Goal: Browse casually: Explore the website without a specific task or goal

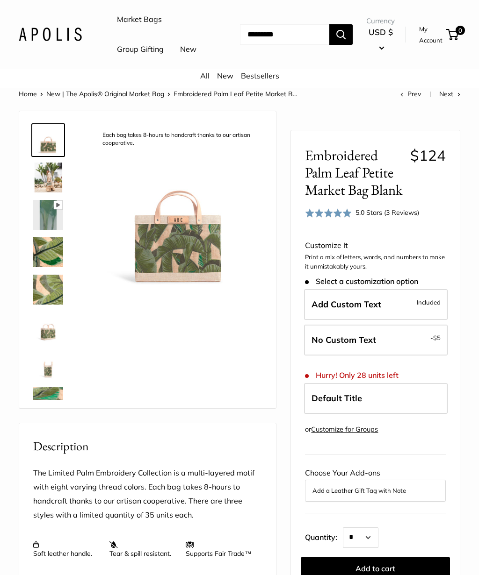
click at [55, 193] on img at bounding box center [48, 178] width 30 height 30
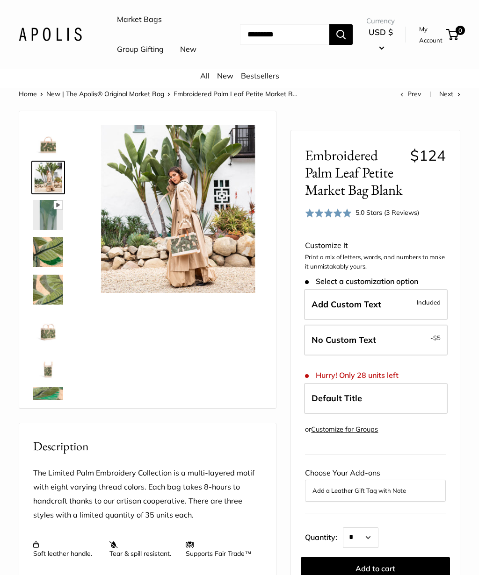
click at [57, 230] on img at bounding box center [48, 215] width 30 height 30
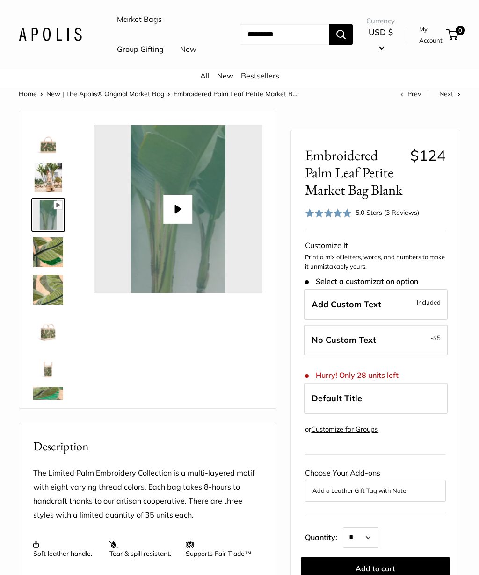
click at [174, 224] on button "Play" at bounding box center [178, 209] width 29 height 29
click at [48, 267] on img at bounding box center [48, 252] width 30 height 30
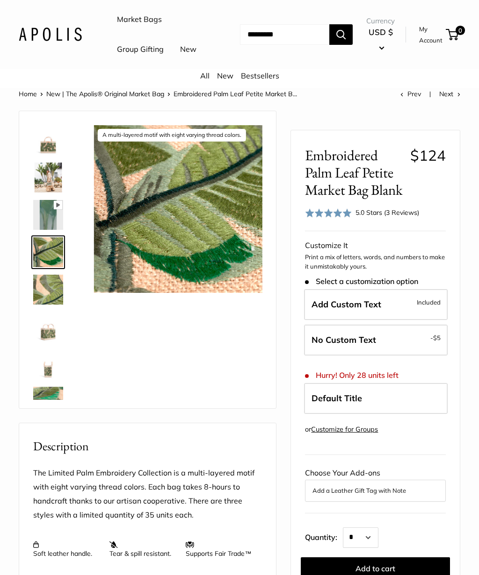
type input "*****"
click at [56, 305] on img at bounding box center [48, 290] width 30 height 30
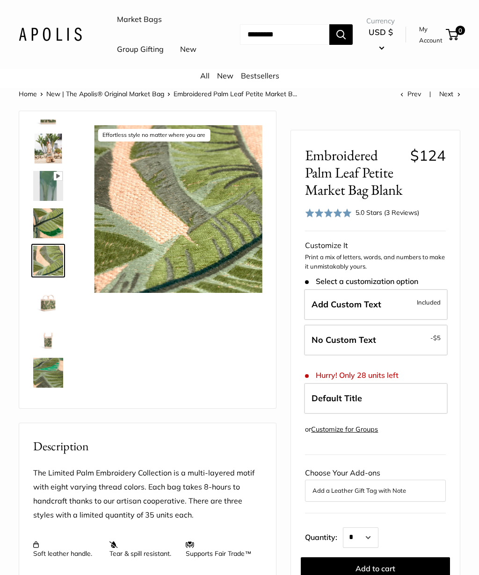
click at [59, 313] on img at bounding box center [48, 298] width 30 height 30
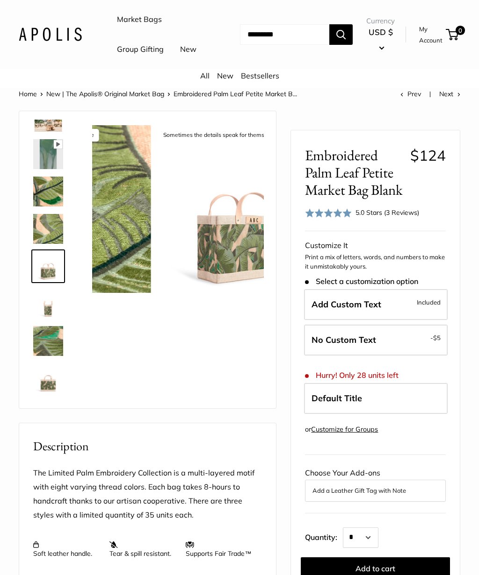
scroll to position [66, 0]
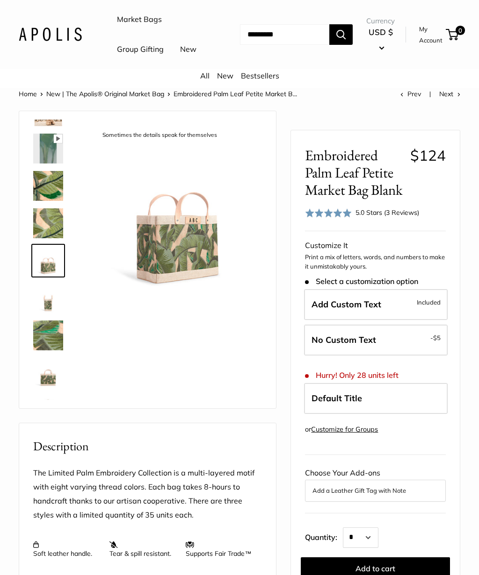
click at [51, 313] on img at bounding box center [48, 298] width 30 height 30
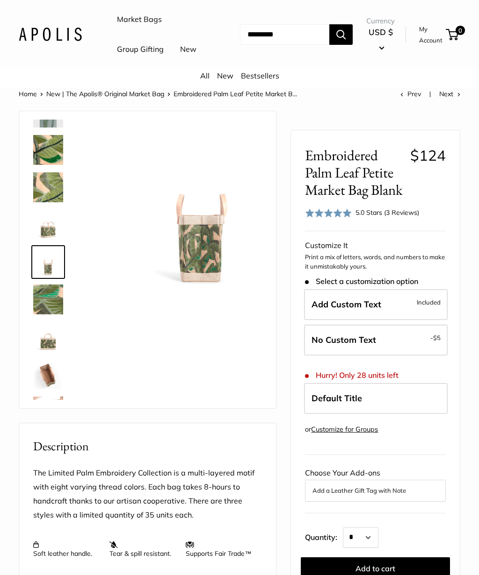
scroll to position [104, 0]
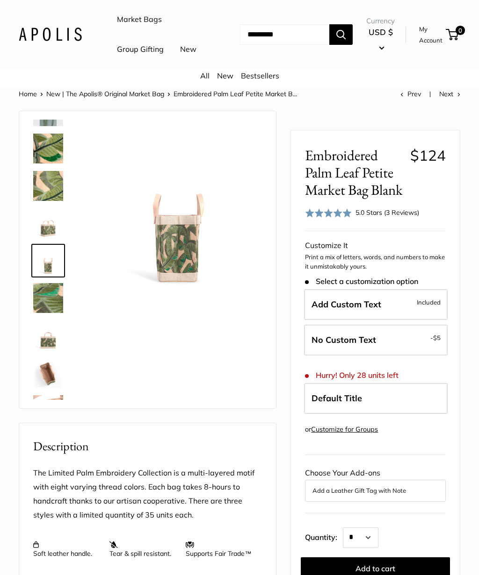
click at [54, 313] on img at bounding box center [48, 298] width 30 height 30
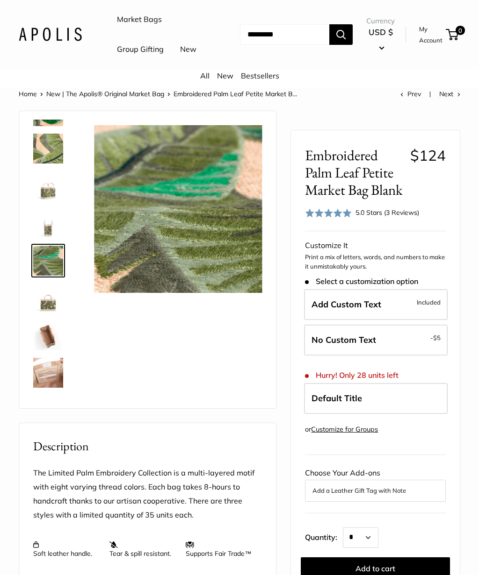
click at [53, 313] on img at bounding box center [48, 298] width 30 height 30
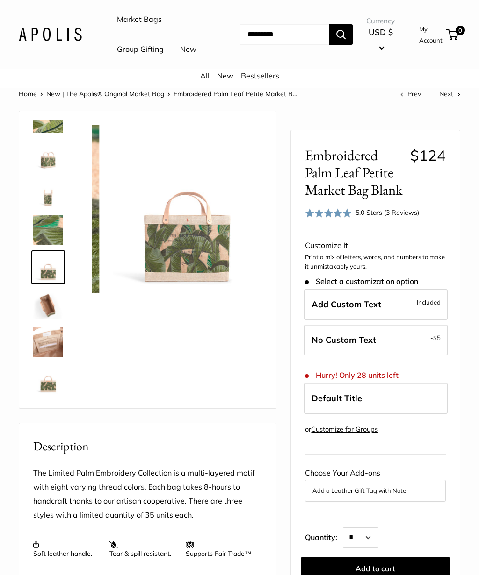
scroll to position [172, 0]
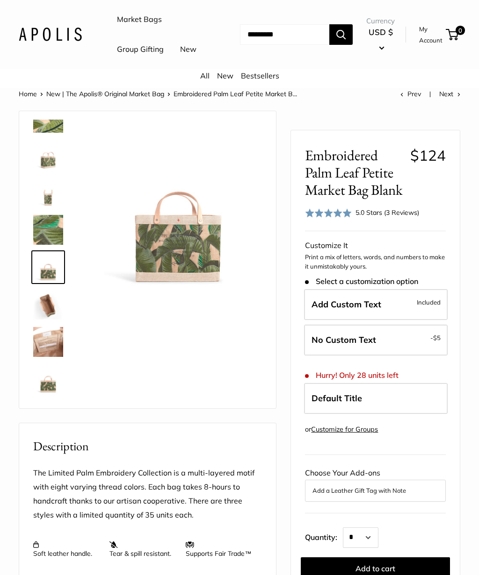
click at [55, 320] on img at bounding box center [48, 305] width 30 height 30
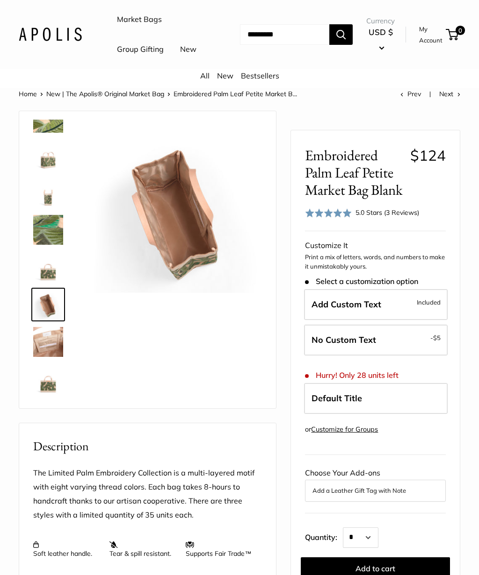
click at [53, 357] on img at bounding box center [48, 342] width 30 height 30
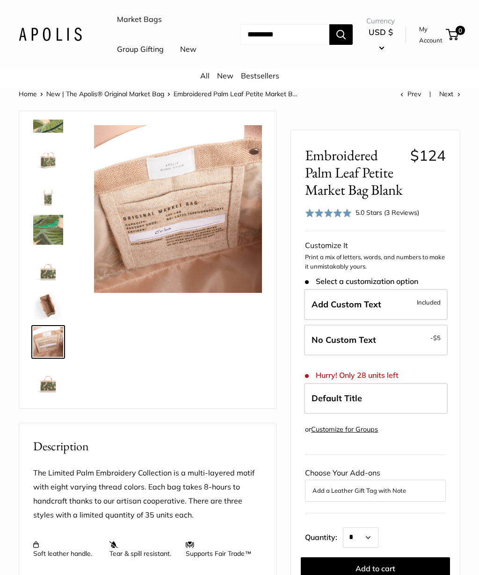
click at [52, 395] on img at bounding box center [48, 380] width 30 height 30
